Goal: Find specific fact: Find specific fact

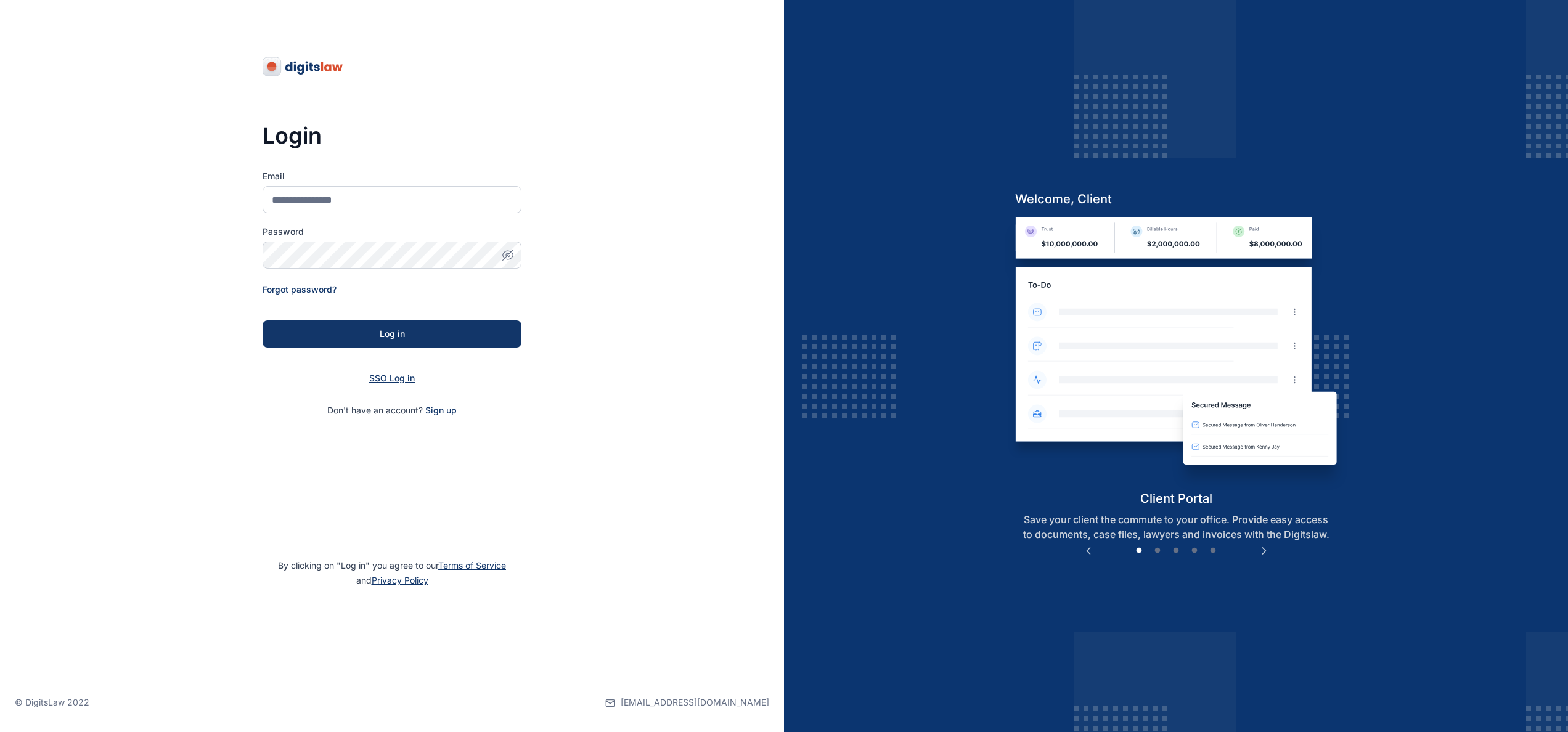
click at [391, 378] on span "SSO Log in" at bounding box center [392, 378] width 46 height 10
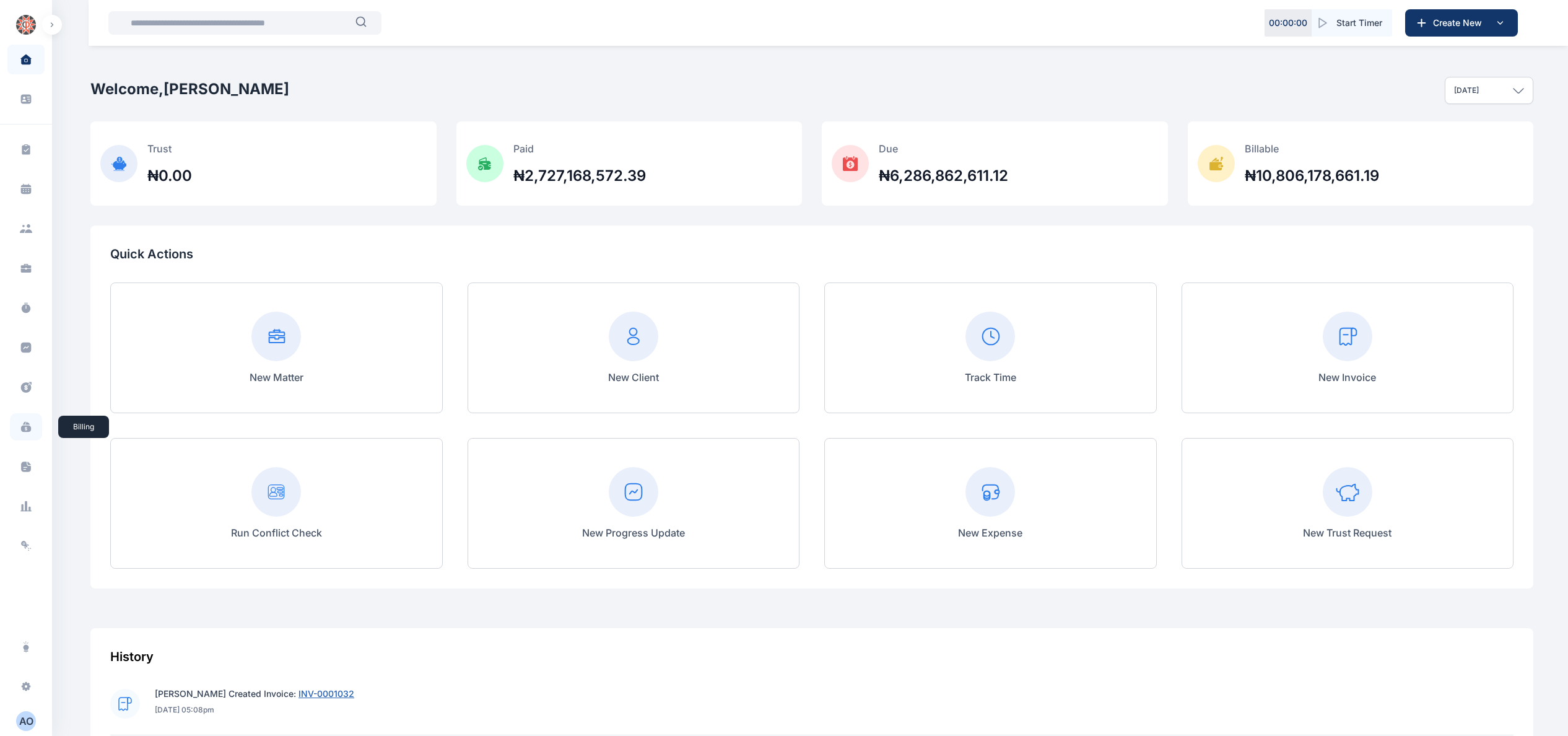
click at [28, 429] on icon at bounding box center [25, 428] width 10 height 7
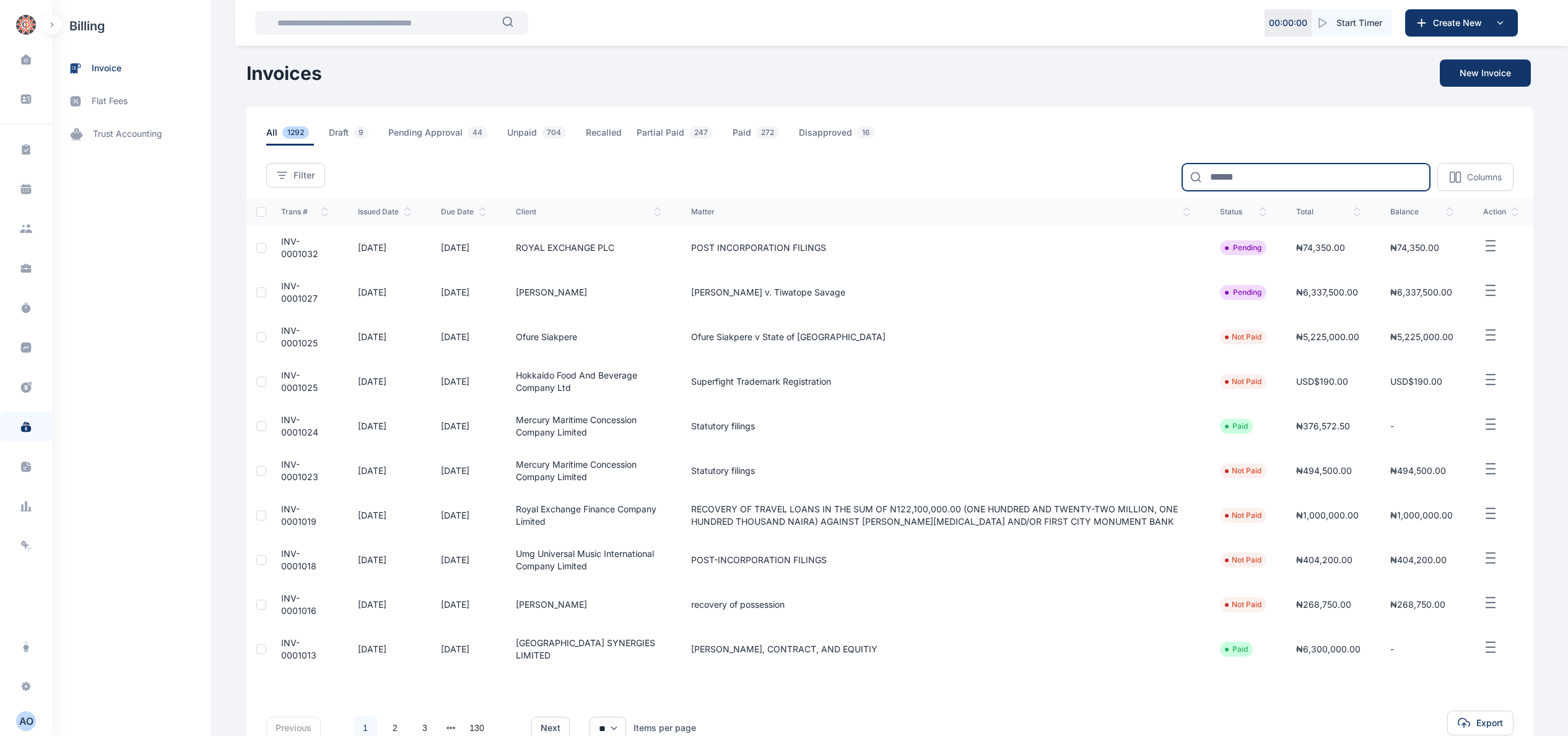
click at [1339, 179] on input at bounding box center [1305, 176] width 248 height 27
type input "****"
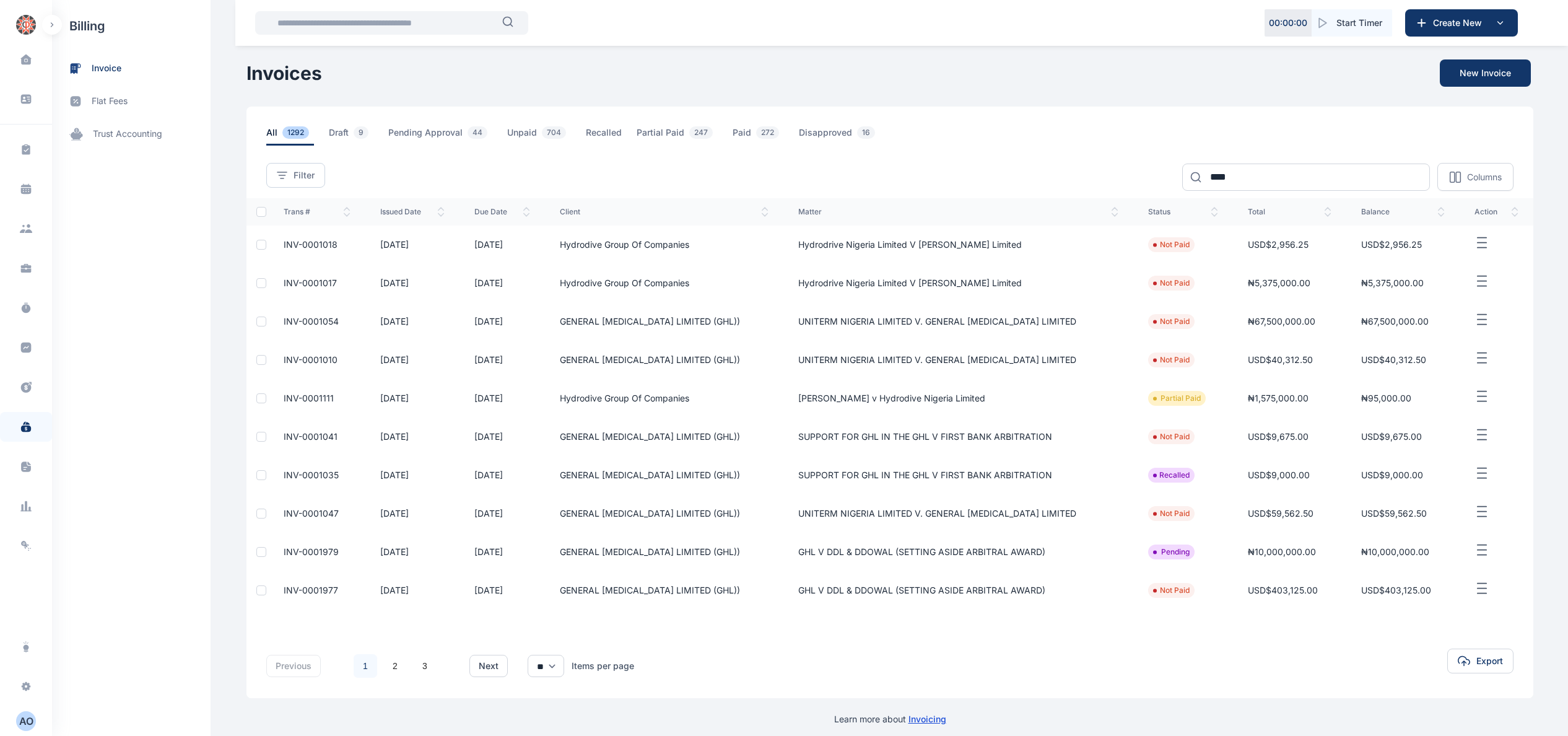
click at [310, 281] on span "INV-0001017" at bounding box center [310, 282] width 54 height 10
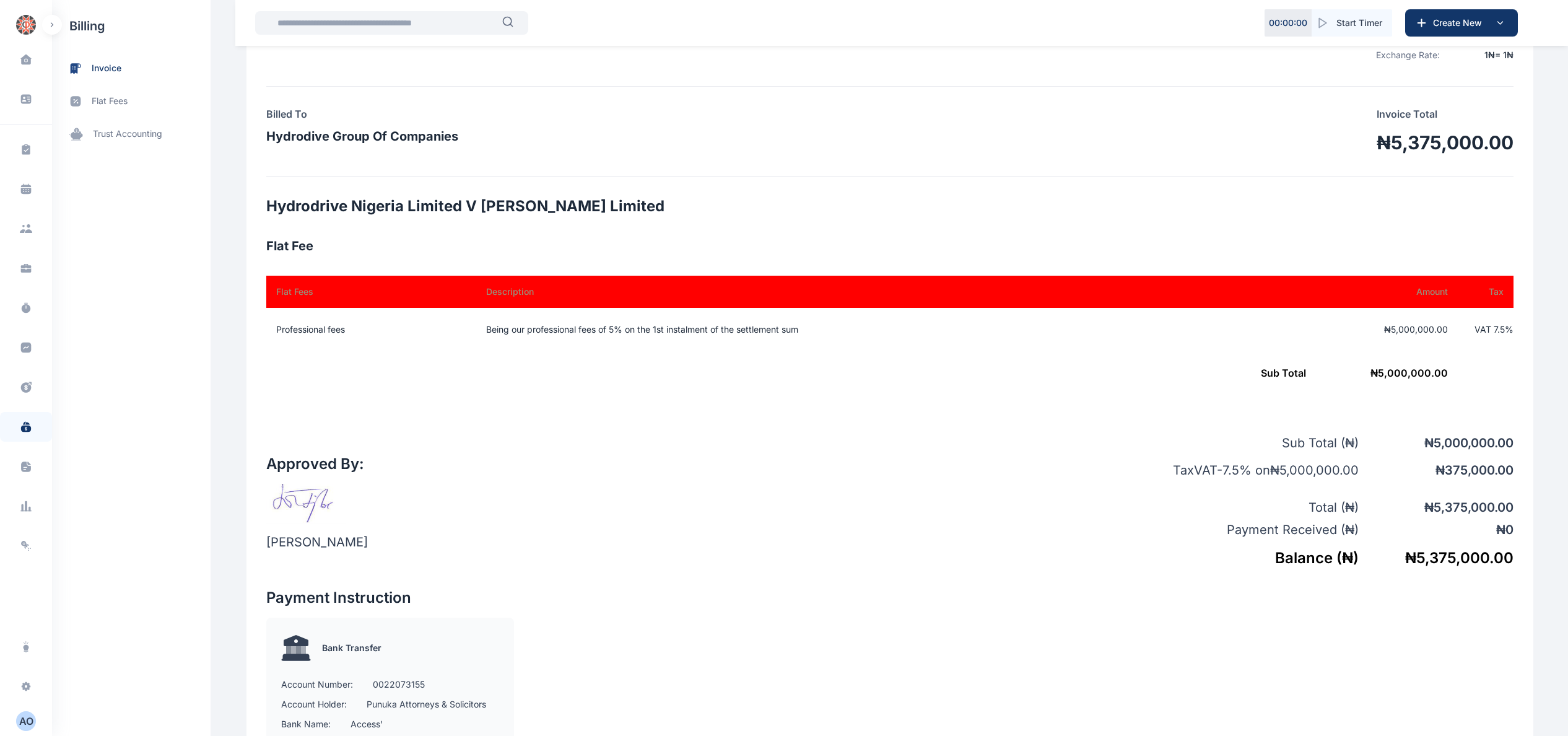
scroll to position [248, 0]
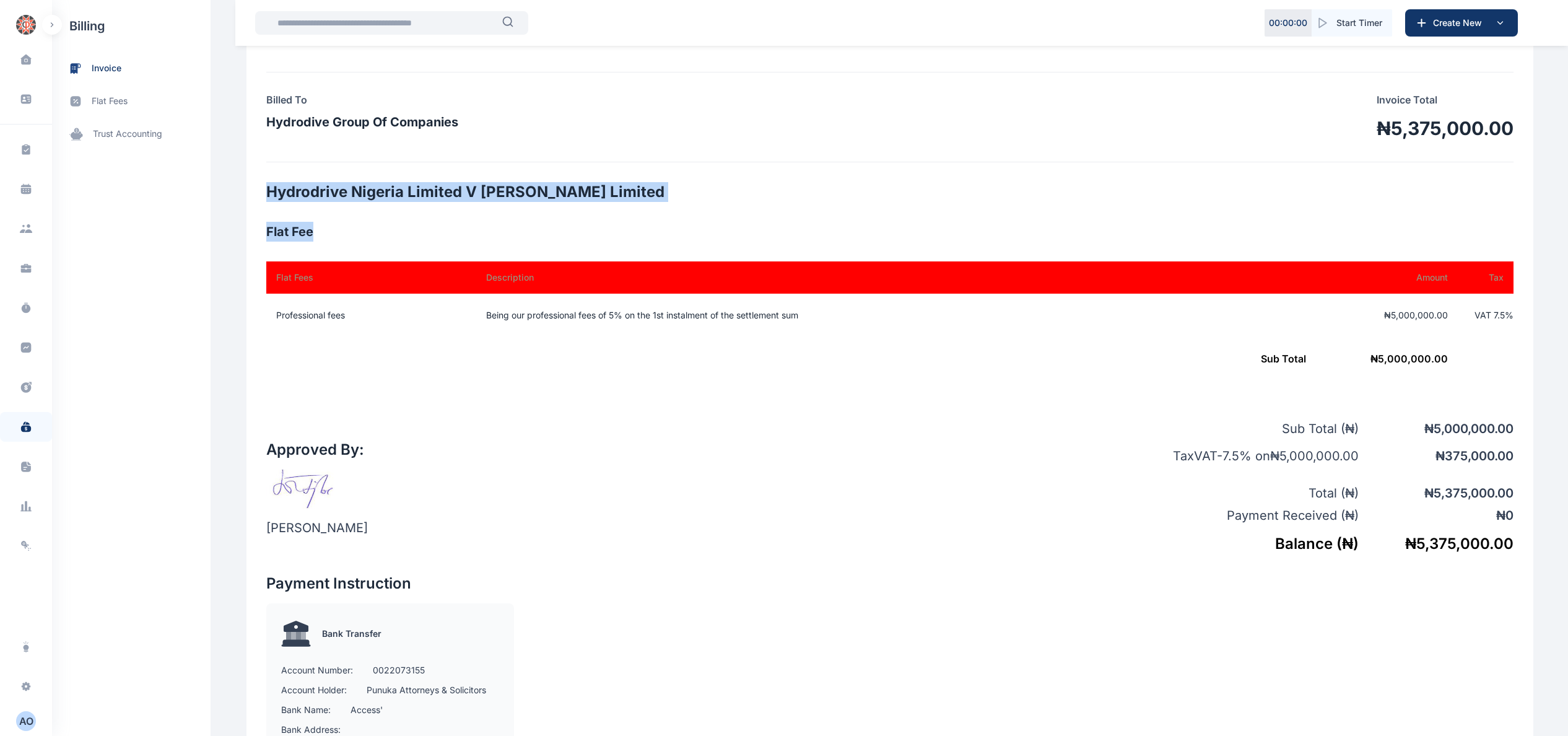
drag, startPoint x: 261, startPoint y: 187, endPoint x: 693, endPoint y: 214, distance: 432.8
click at [693, 214] on div "PUNUKA Attorneys & Solicitors 4th Floor PAS World Centre Plot 7, Block A10, Lay…" at bounding box center [890, 430] width 1286 height 1048
click at [524, 202] on h2 "Hydrodrive Nigeria Limited V Saidel Limited" at bounding box center [890, 191] width 1247 height 20
drag, startPoint x: 259, startPoint y: 186, endPoint x: 666, endPoint y: 187, distance: 407.0
click at [666, 187] on h2 "Hydrodrive Nigeria Limited V Saidel Limited" at bounding box center [890, 191] width 1247 height 20
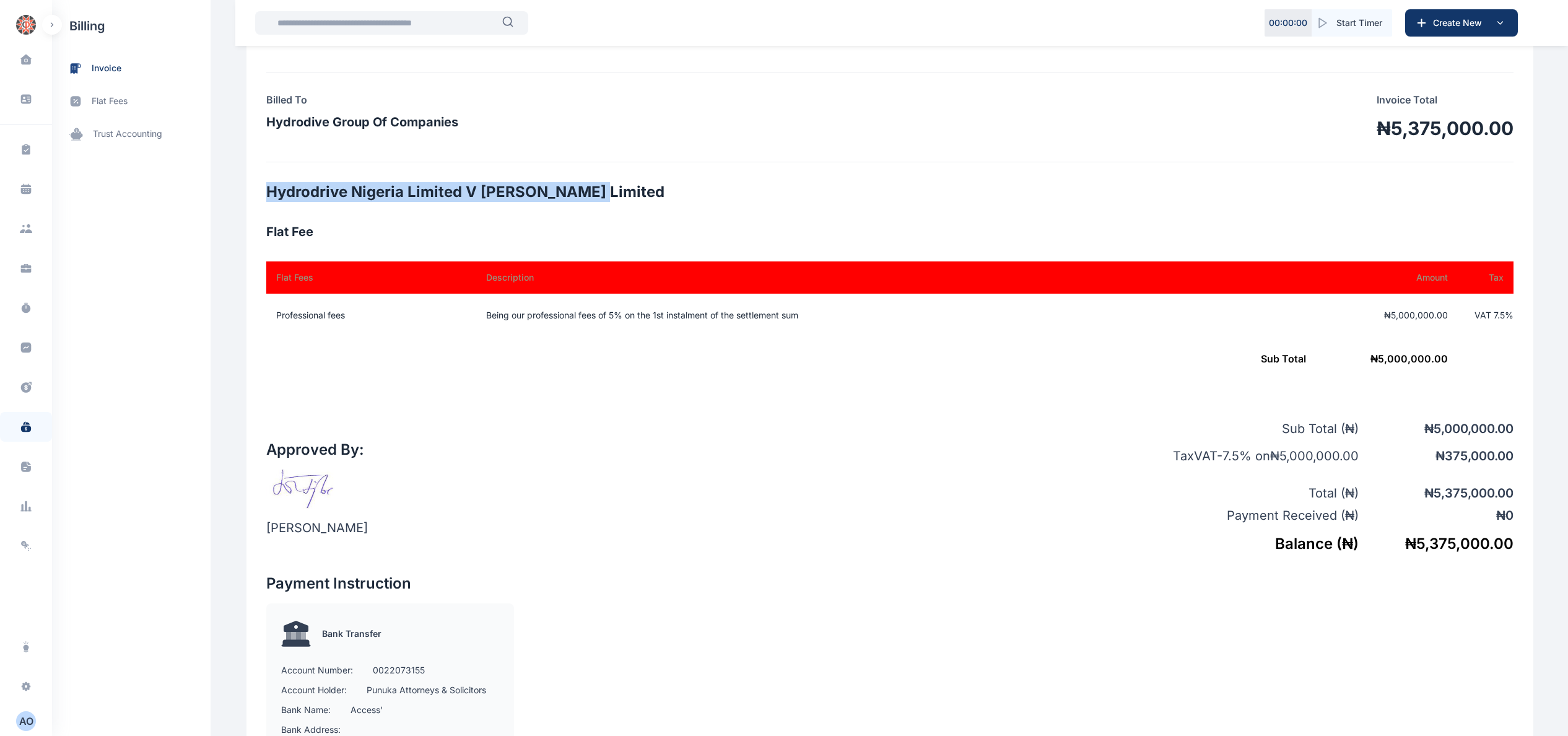
copy h2 "Hydrodrive Nigeria Limited V Saidel Limited"
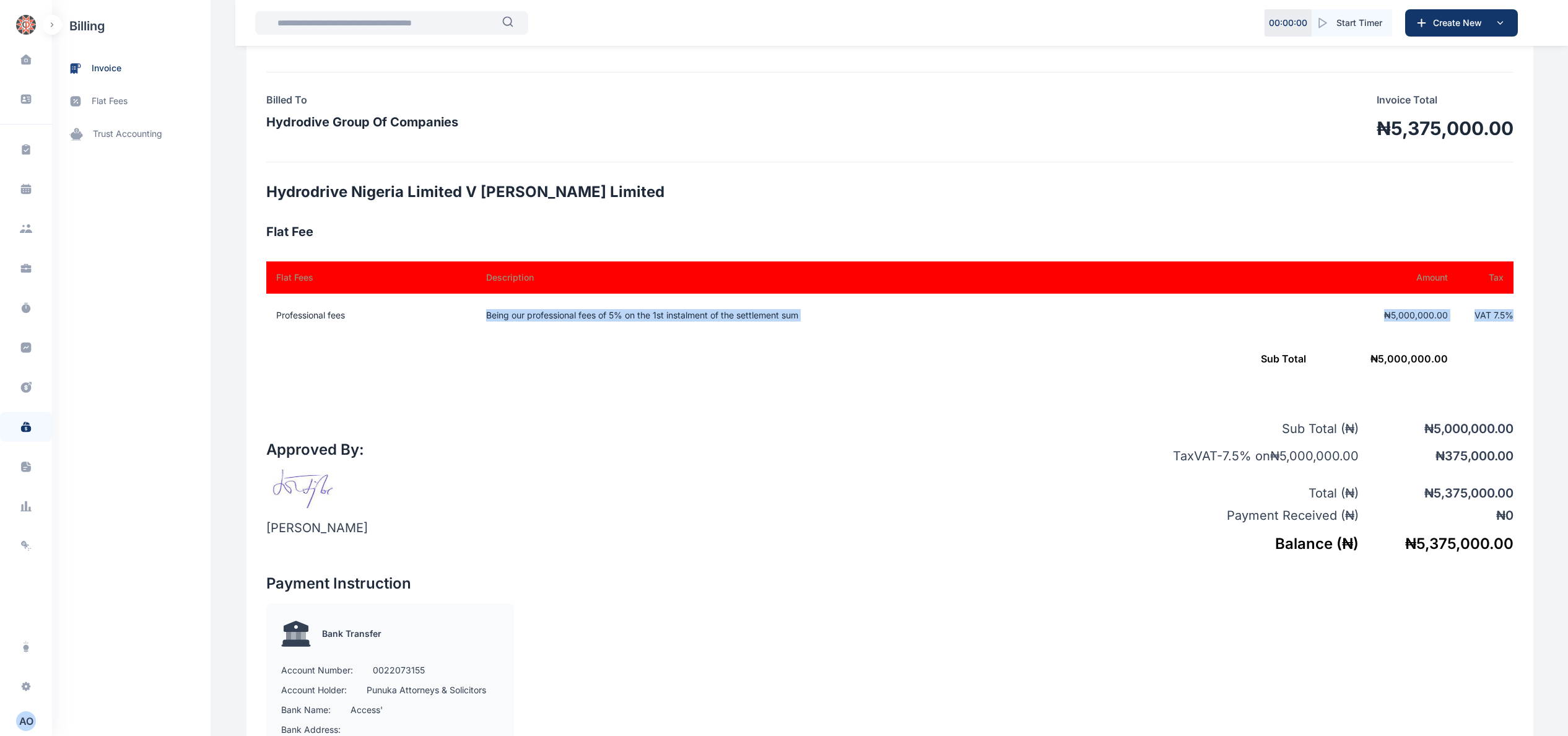
drag, startPoint x: 479, startPoint y: 313, endPoint x: 857, endPoint y: 336, distance: 378.7
click at [857, 336] on table "Flat Fees Description Amount Tax Professional fees Being our professional fees …" at bounding box center [890, 320] width 1247 height 119
click at [825, 331] on td "Being our professional fees of 5% on the 1st instalment of the settlement sum" at bounding box center [867, 315] width 792 height 43
drag, startPoint x: 482, startPoint y: 316, endPoint x: 838, endPoint y: 315, distance: 356.0
click at [838, 315] on td "Being our professional fees of 5% on the 1st instalment of the settlement sum" at bounding box center [867, 315] width 792 height 43
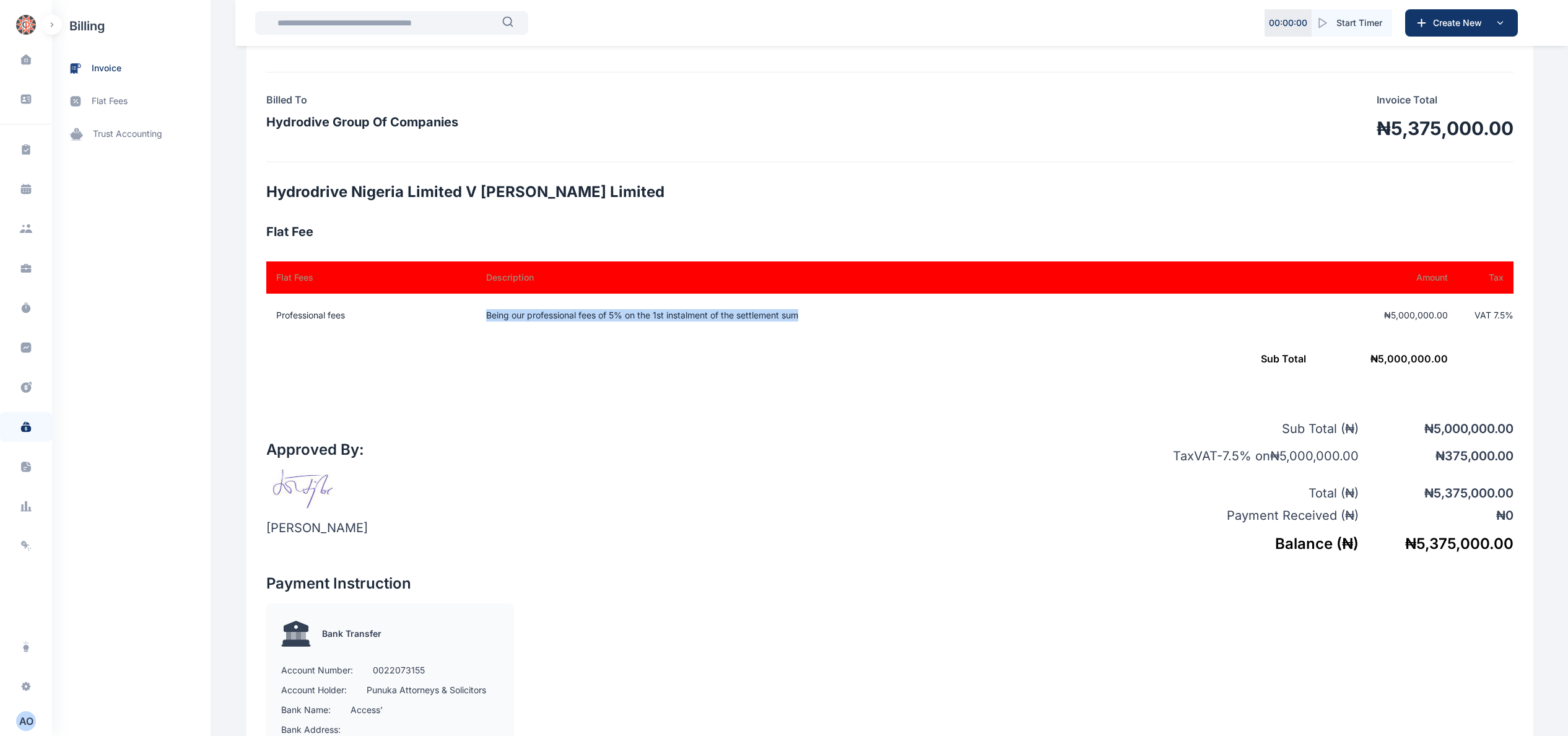
copy td "Being our professional fees of 5% on the 1st instalment of the settlement sum"
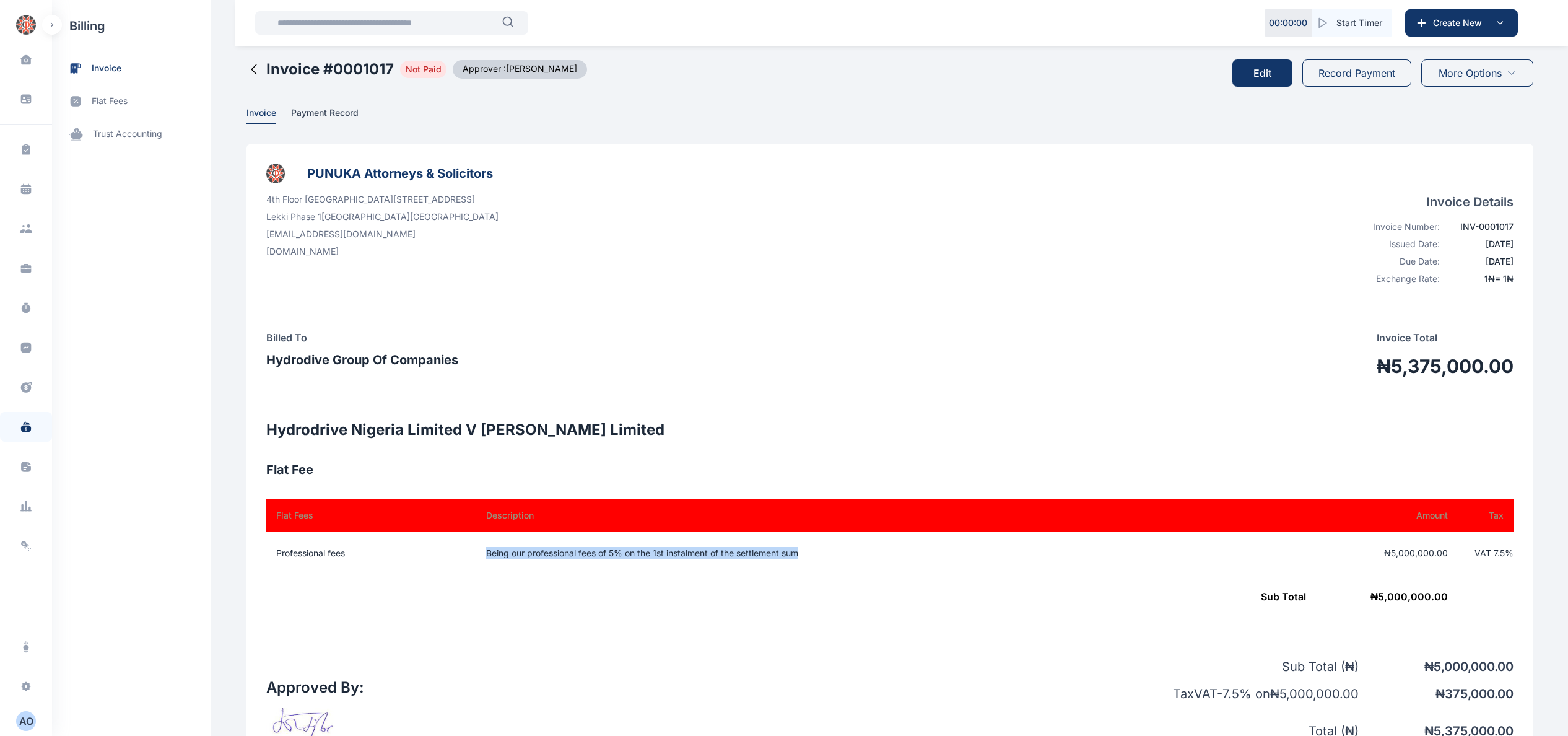
scroll to position [0, 0]
